Goal: Navigation & Orientation: Find specific page/section

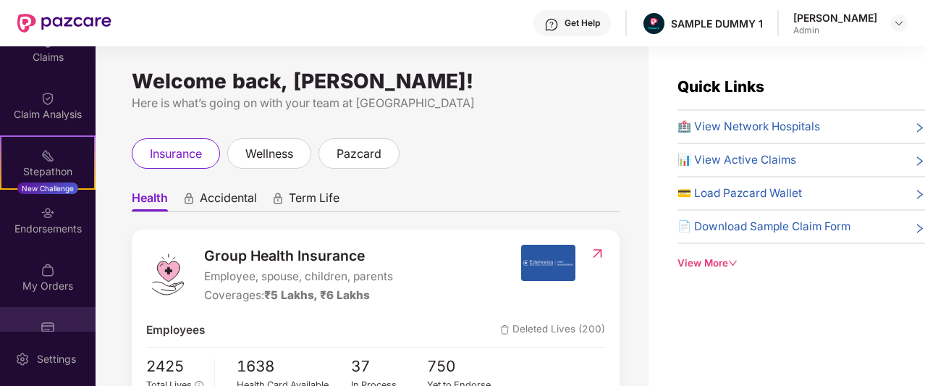
scroll to position [338, 0]
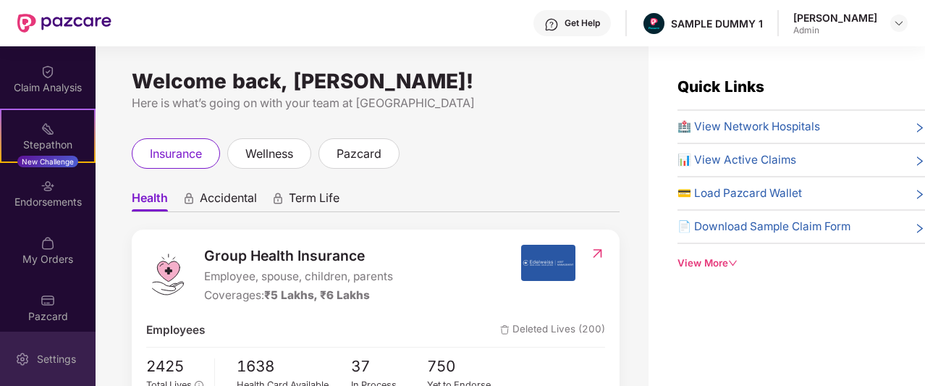
click at [38, 352] on div "Settings" at bounding box center [57, 359] width 48 height 14
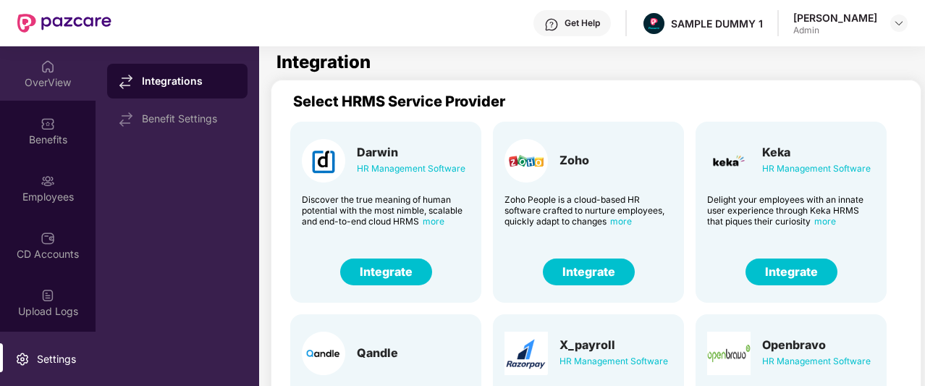
click at [57, 88] on div "OverView" at bounding box center [48, 82] width 96 height 14
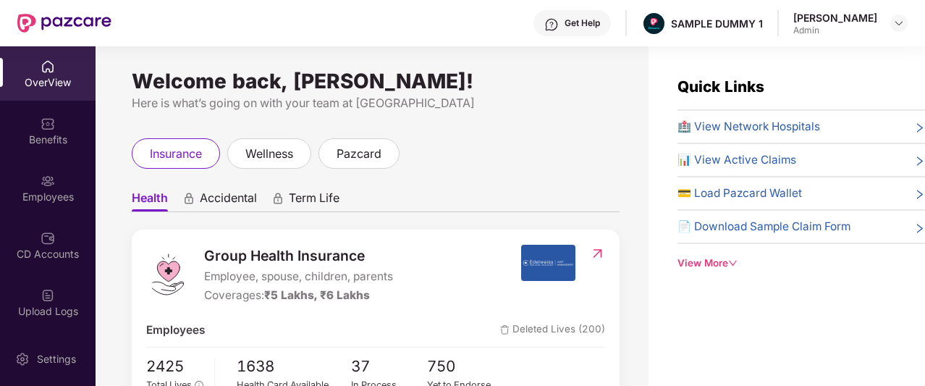
click at [595, 22] on div "Get Help" at bounding box center [582, 23] width 35 height 12
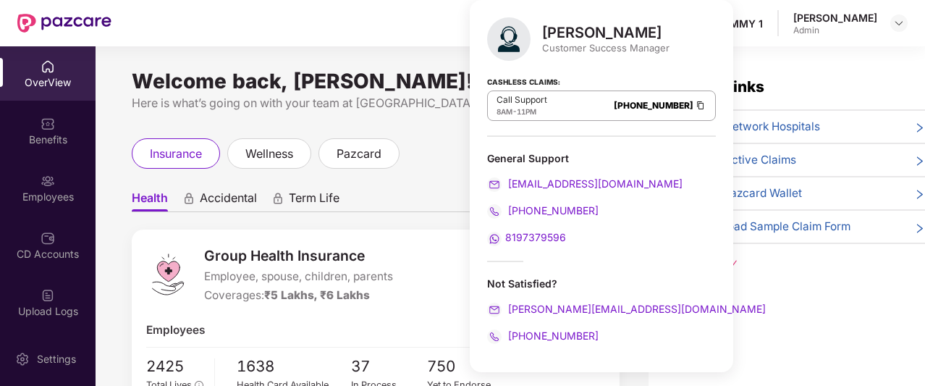
click at [446, 241] on div "Group Health Insurance Employee, spouse, children, parents Coverages: ₹5 Lakhs,…" at bounding box center [376, 320] width 488 height 180
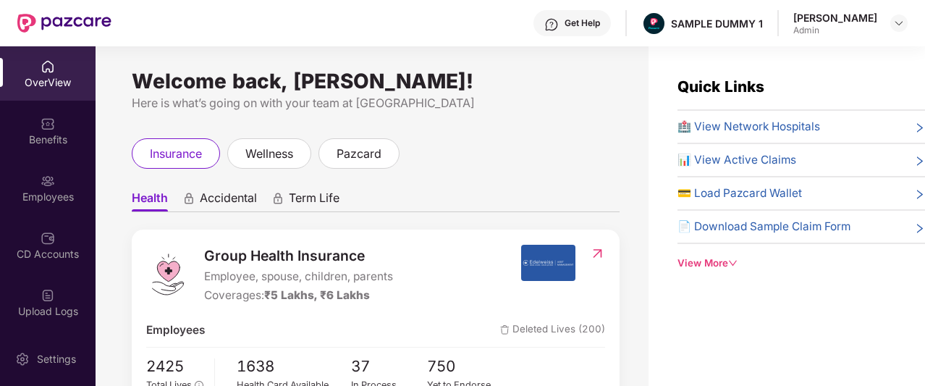
click at [230, 198] on span "Accidental" at bounding box center [228, 200] width 57 height 21
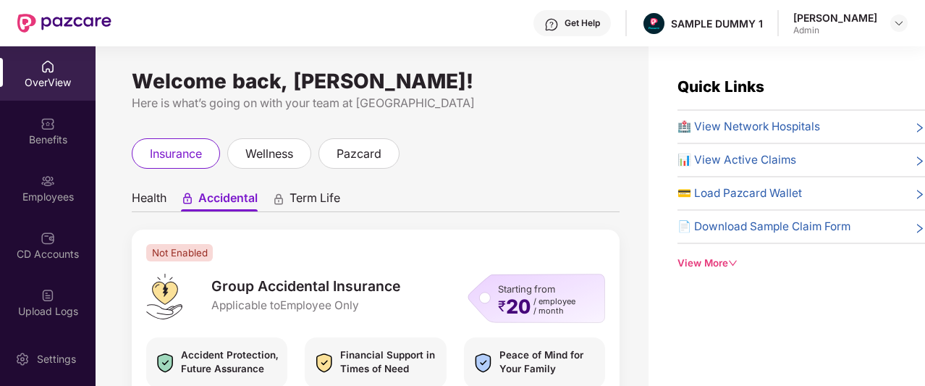
click at [155, 195] on span "Health" at bounding box center [149, 200] width 35 height 21
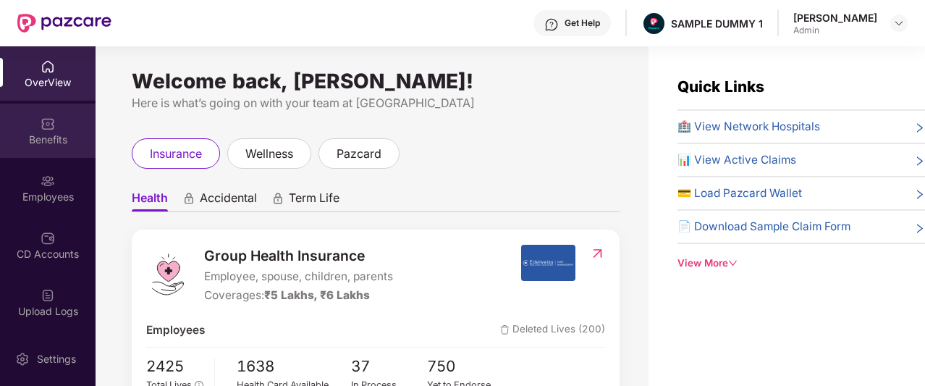
click at [52, 131] on div "Benefits" at bounding box center [48, 131] width 96 height 54
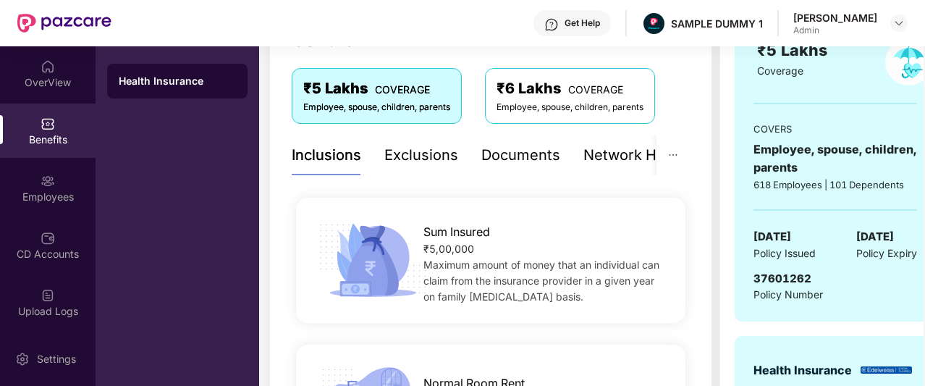
scroll to position [230, 0]
click at [422, 157] on div "Exclusions" at bounding box center [421, 156] width 74 height 22
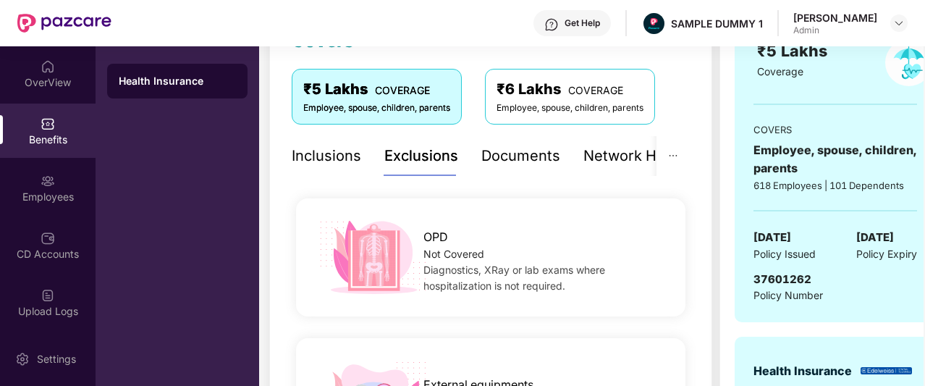
click at [513, 157] on div "Documents" at bounding box center [520, 156] width 79 height 22
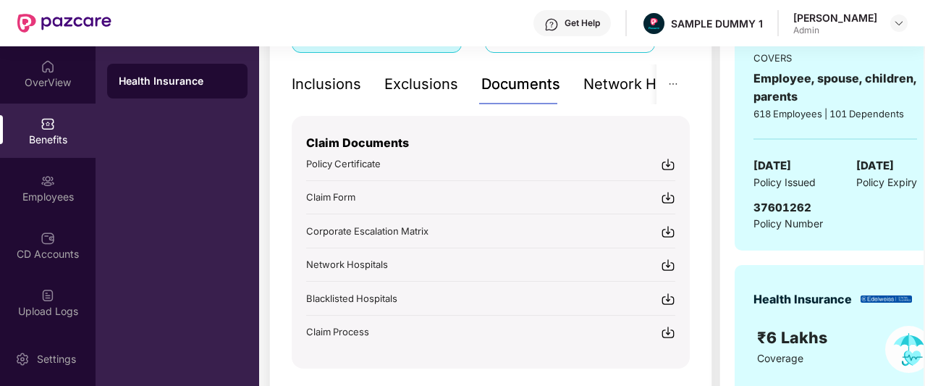
scroll to position [302, 0]
click at [611, 96] on div "Network Hospitals" at bounding box center [647, 84] width 127 height 40
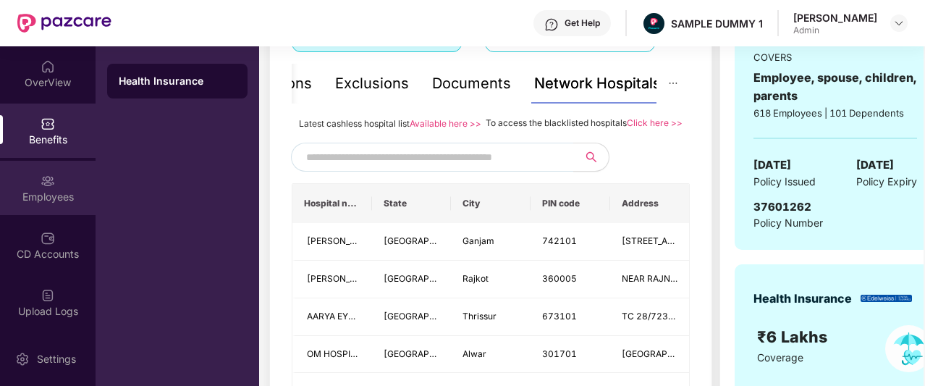
click at [48, 180] on img at bounding box center [48, 181] width 14 height 14
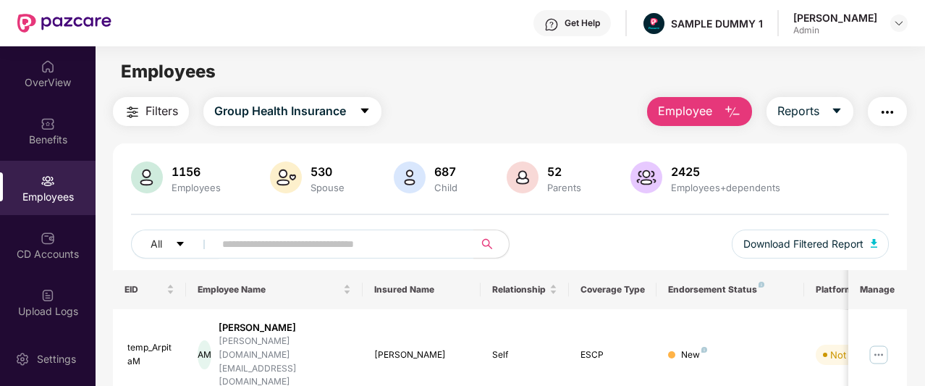
click at [720, 119] on button "Employee" at bounding box center [699, 111] width 105 height 29
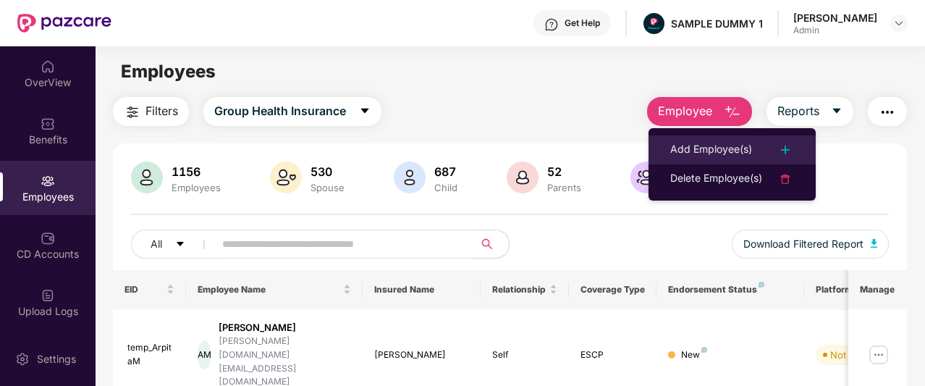
click at [729, 153] on div "Add Employee(s)" at bounding box center [711, 149] width 82 height 17
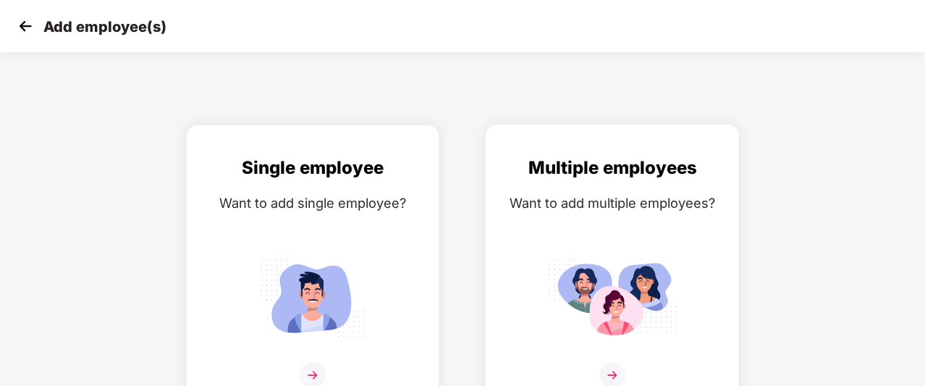
scroll to position [23, 0]
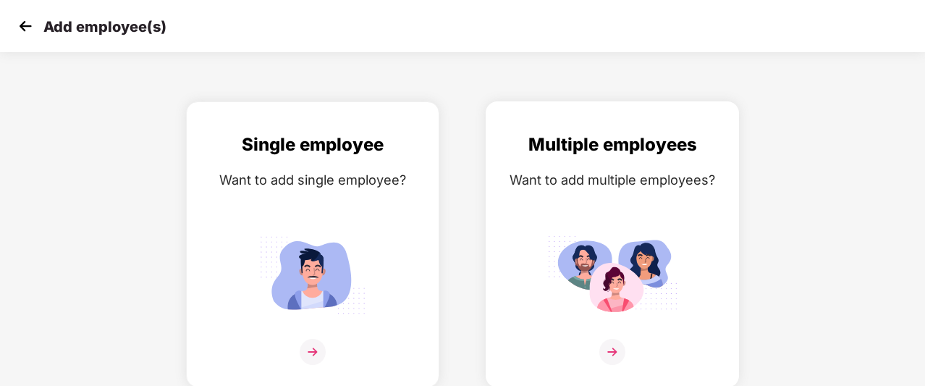
click at [610, 228] on div "Multiple employees Want to add multiple employees?" at bounding box center [612, 257] width 223 height 252
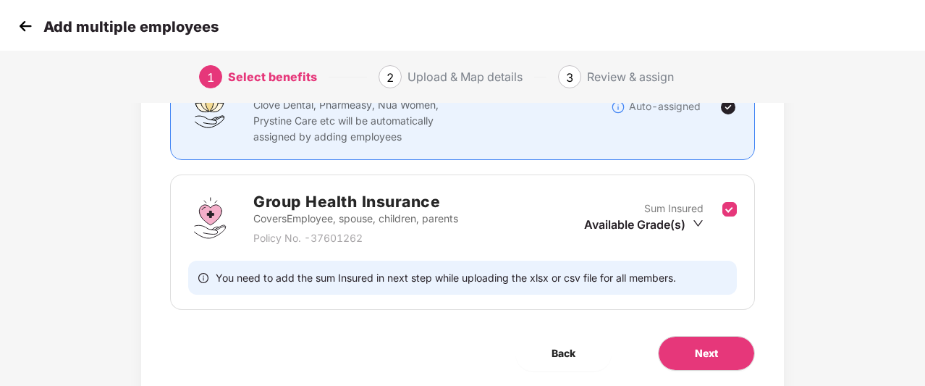
scroll to position [152, 0]
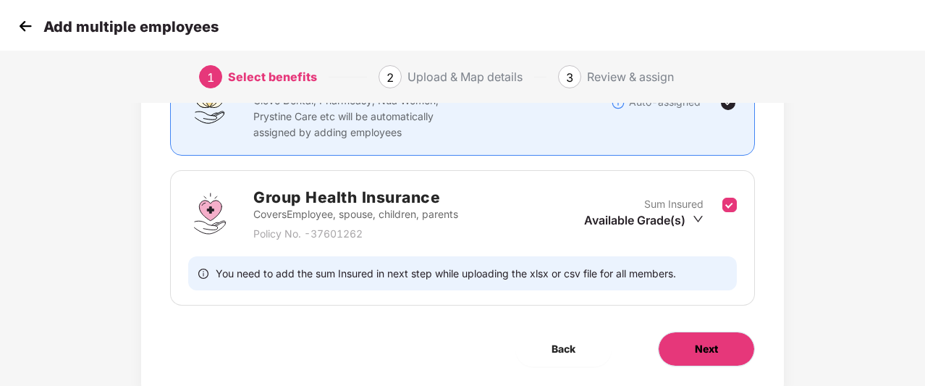
click at [695, 355] on button "Next" at bounding box center [706, 349] width 97 height 35
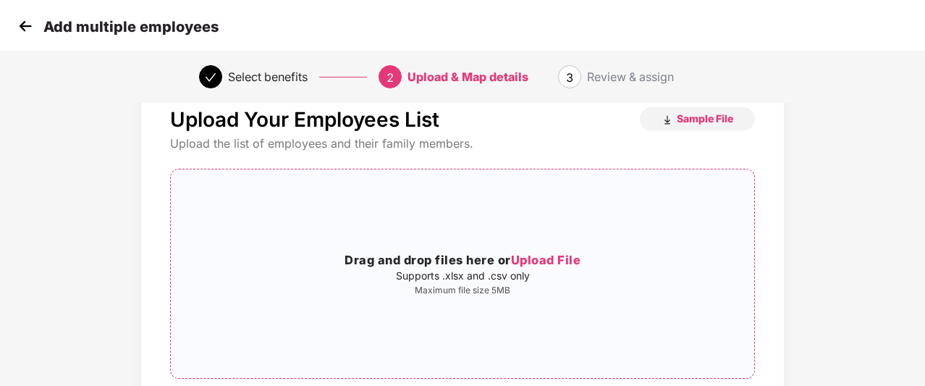
scroll to position [0, 0]
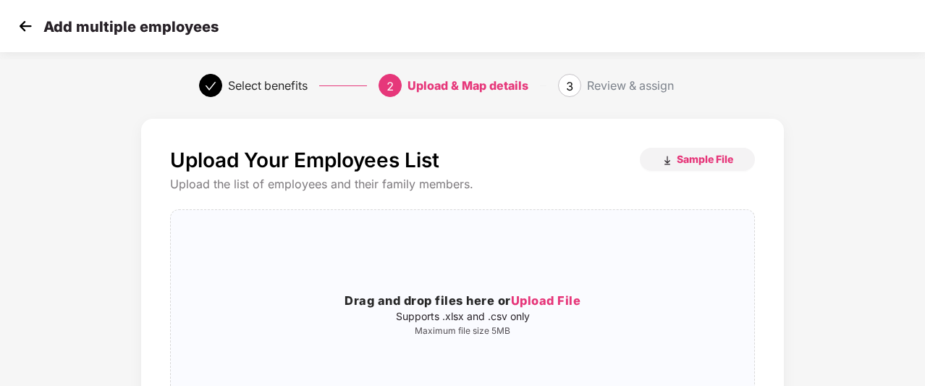
click at [23, 25] on img at bounding box center [25, 26] width 22 height 22
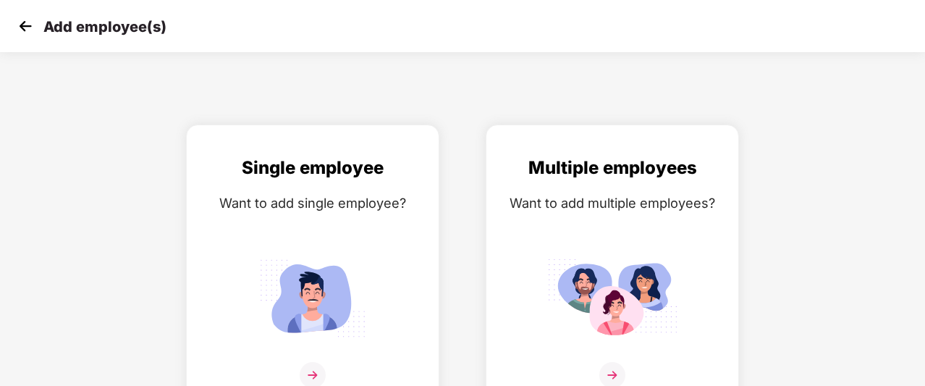
scroll to position [23, 0]
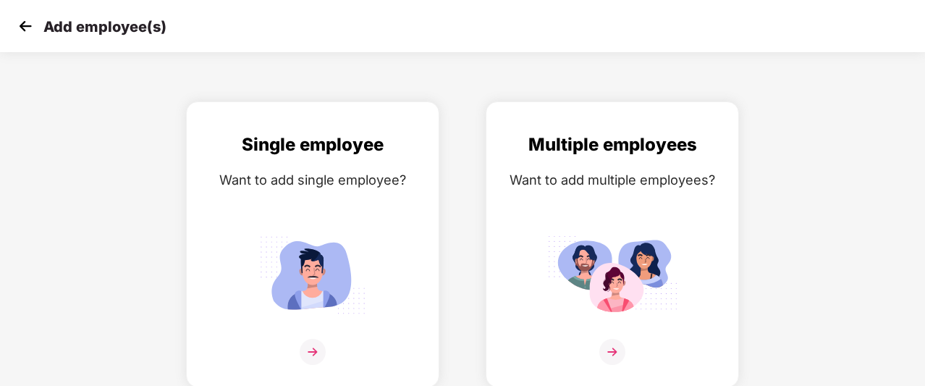
click at [23, 25] on img at bounding box center [25, 26] width 22 height 22
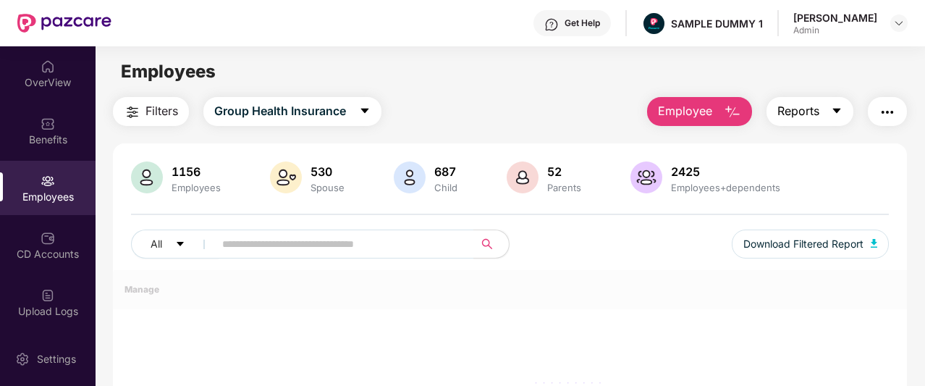
click at [834, 114] on icon "caret-down" at bounding box center [837, 111] width 12 height 12
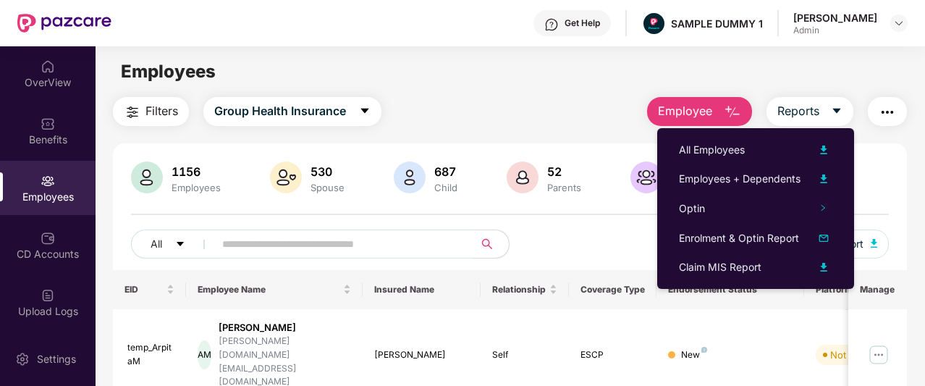
click at [898, 114] on button "button" at bounding box center [887, 111] width 39 height 29
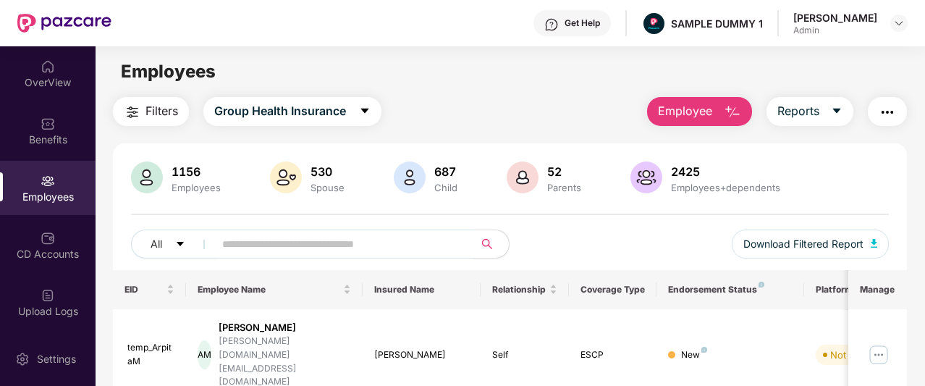
click at [484, 106] on div "Filters Group Health Insurance Employee Reports" at bounding box center [510, 111] width 794 height 29
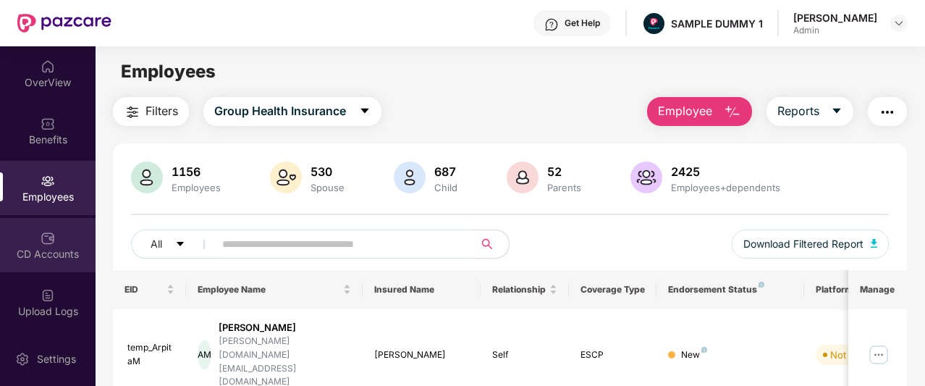
click at [49, 241] on img at bounding box center [48, 238] width 14 height 14
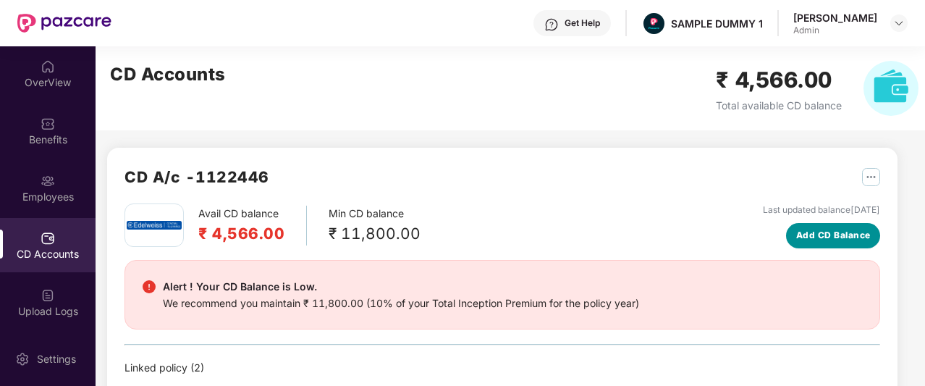
click at [815, 234] on span "Add CD Balance" at bounding box center [833, 236] width 75 height 14
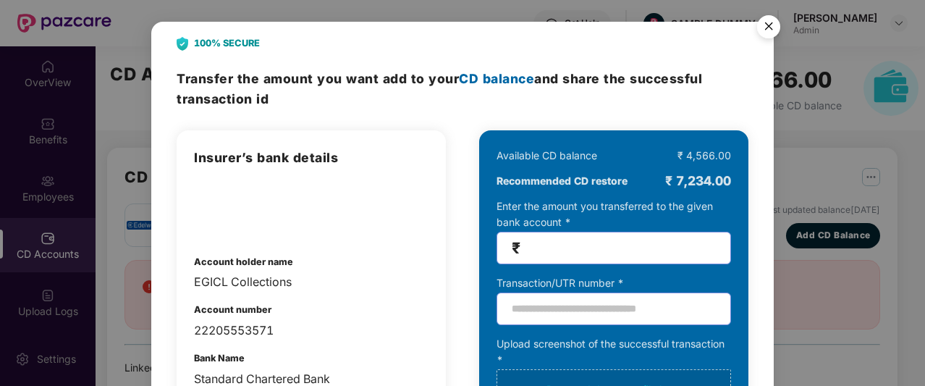
click at [771, 34] on img "Close" at bounding box center [769, 29] width 41 height 41
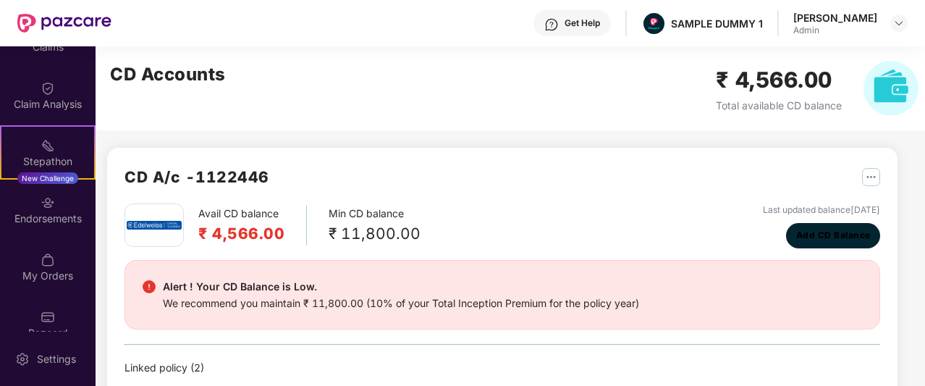
scroll to position [325, 0]
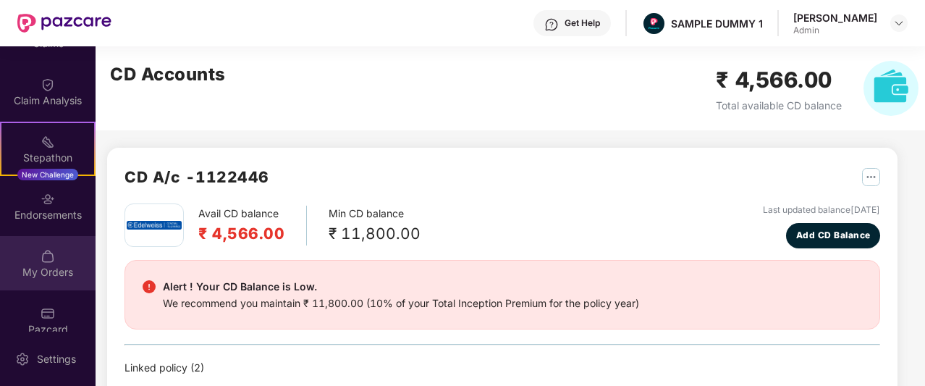
click at [42, 266] on div "My Orders" at bounding box center [48, 272] width 96 height 14
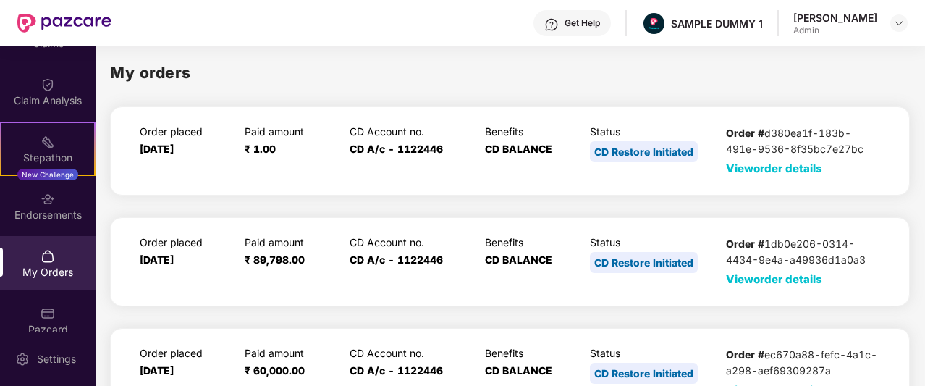
click at [759, 170] on span "View order details" at bounding box center [774, 168] width 96 height 14
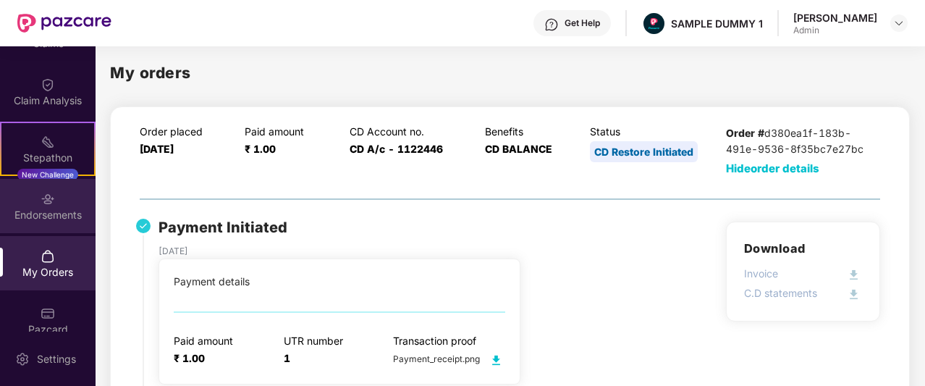
click at [51, 200] on img at bounding box center [48, 199] width 14 height 14
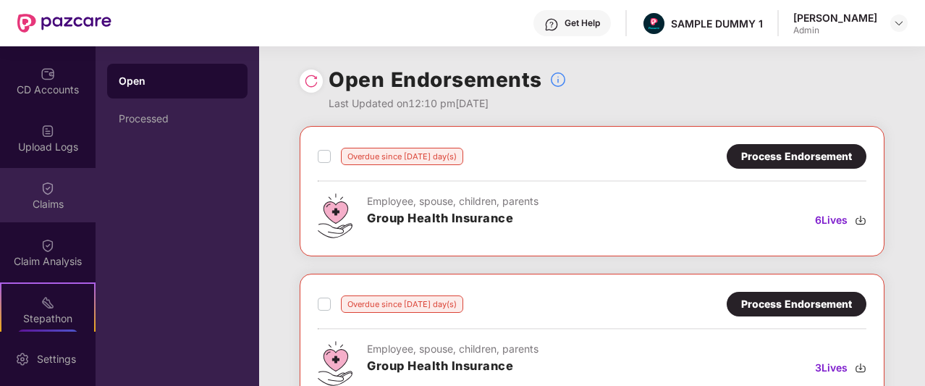
scroll to position [164, 0]
click at [39, 200] on div "Claims" at bounding box center [48, 205] width 96 height 14
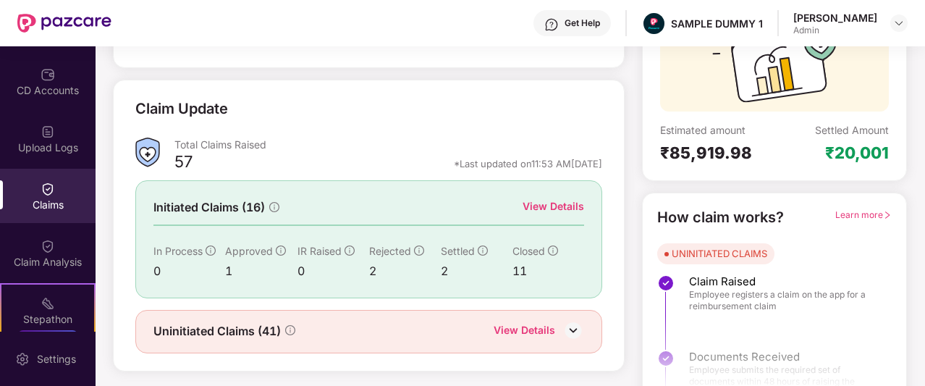
scroll to position [180, 0]
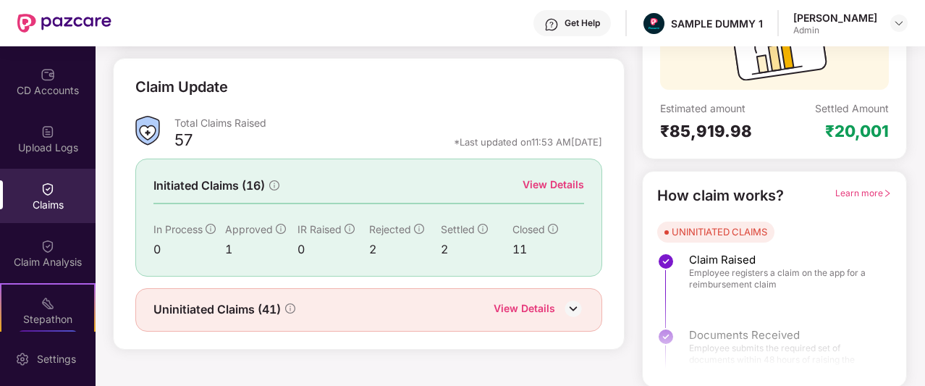
click at [550, 185] on div "View Details" at bounding box center [554, 185] width 62 height 16
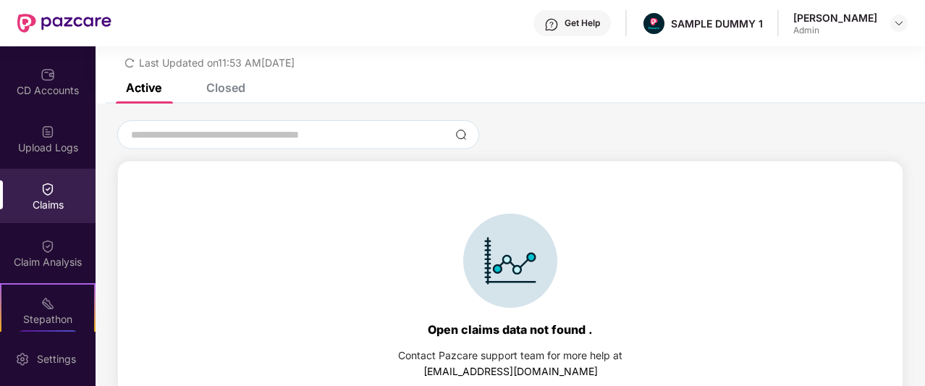
scroll to position [62, 0]
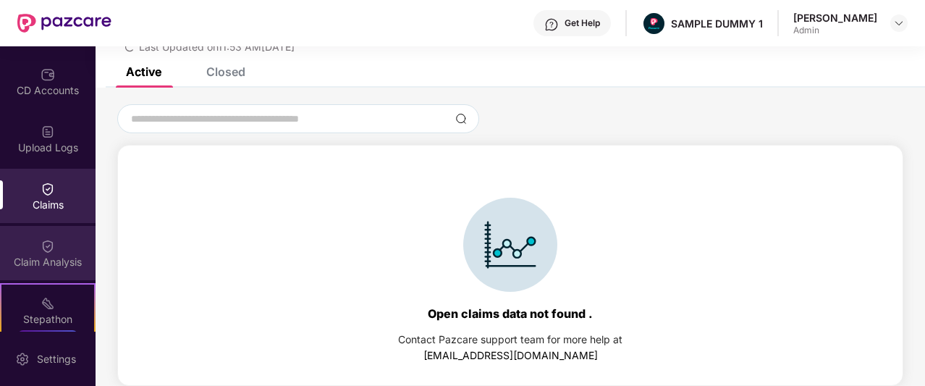
click at [47, 251] on img at bounding box center [48, 246] width 14 height 14
